Goal: Find specific page/section

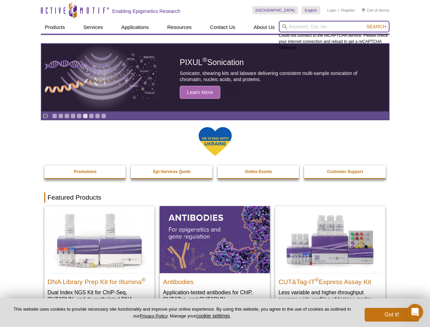
click at [334, 27] on input "search" at bounding box center [334, 27] width 111 height 12
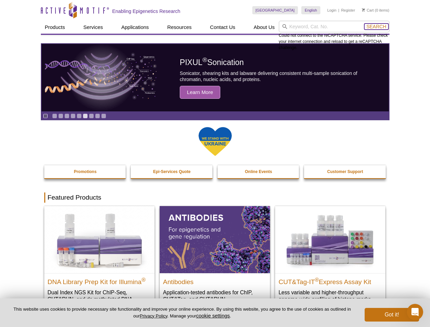
click at [377, 27] on span "Search" at bounding box center [377, 26] width 20 height 5
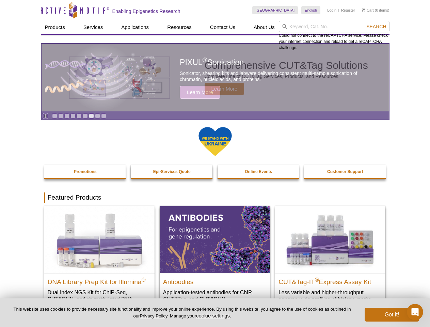
click at [45, 116] on icon "Pause" at bounding box center [45, 116] width 4 height 4
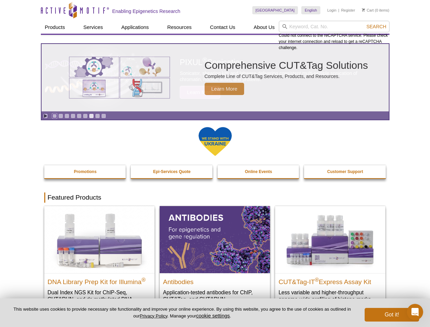
click at [55, 116] on link "Go to slide 1" at bounding box center [54, 115] width 5 height 5
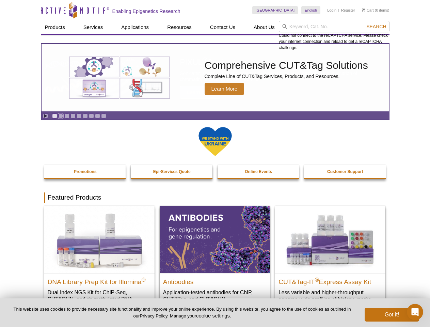
click at [61, 116] on link "Go to slide 2" at bounding box center [60, 115] width 5 height 5
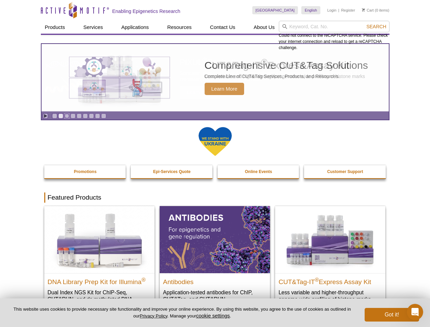
click at [67, 116] on link "Go to slide 3" at bounding box center [66, 115] width 5 height 5
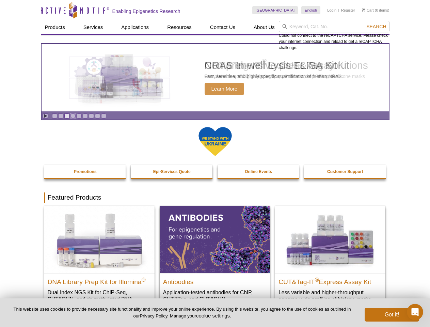
click at [73, 116] on link "Go to slide 4" at bounding box center [73, 115] width 5 height 5
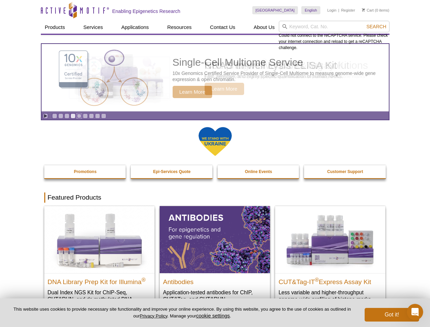
click at [79, 116] on link "Go to slide 5" at bounding box center [79, 115] width 5 height 5
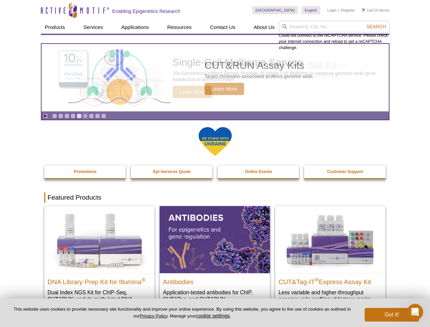
click at [85, 116] on link "Go to slide 6" at bounding box center [85, 115] width 5 height 5
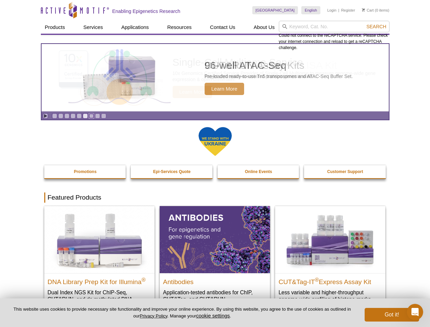
click at [91, 116] on link "Go to slide 7" at bounding box center [91, 115] width 5 height 5
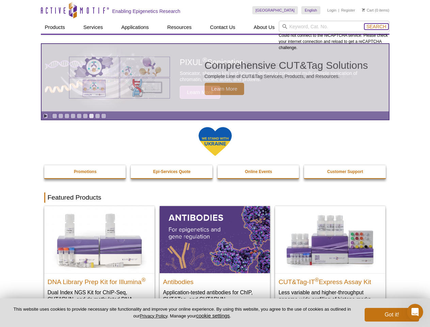
click at [377, 27] on span "Search" at bounding box center [377, 26] width 20 height 5
